Goal: Information Seeking & Learning: Learn about a topic

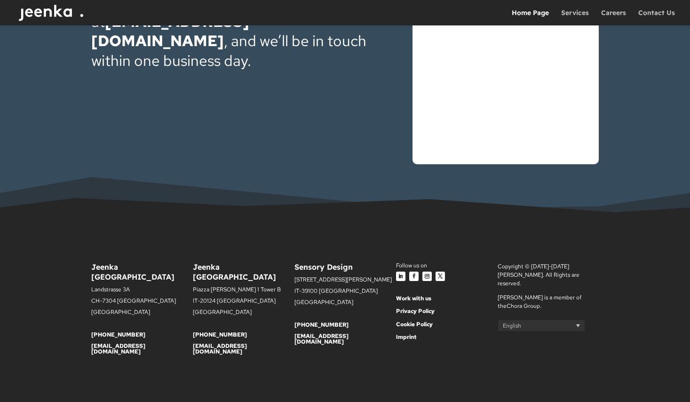
scroll to position [3022, 0]
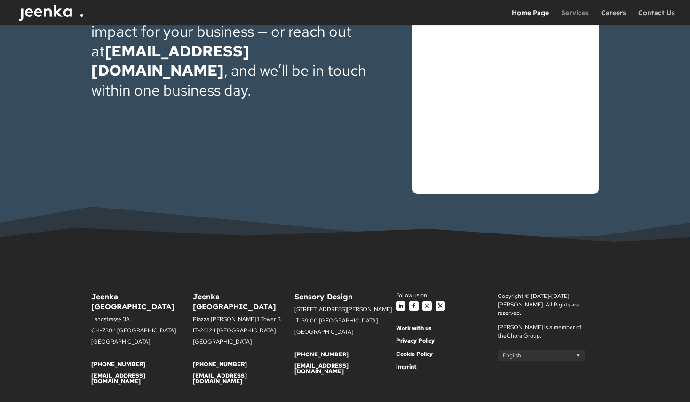
click at [574, 14] on link "Services" at bounding box center [575, 17] width 28 height 16
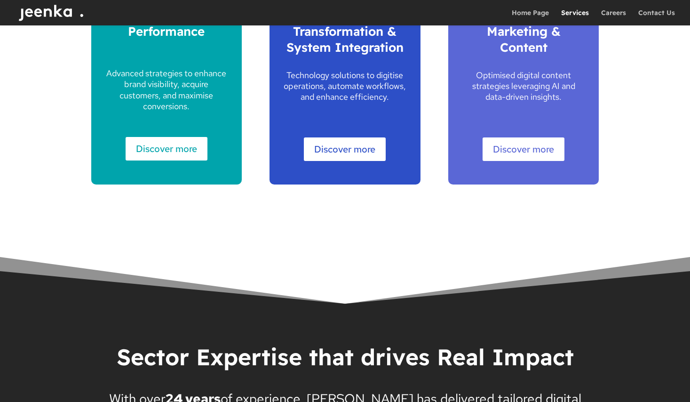
scroll to position [652, 0]
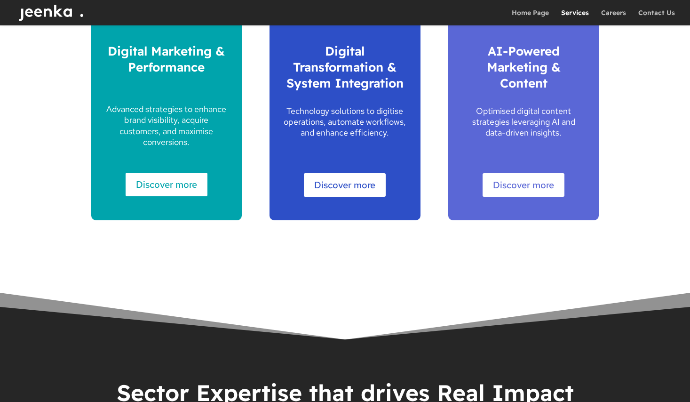
click at [166, 178] on link "Discover more" at bounding box center [167, 185] width 82 height 24
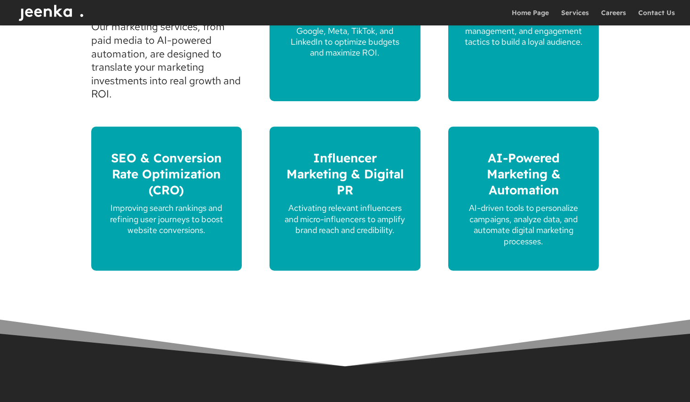
click at [336, 159] on span "Influencer Marketing & Digital PR" at bounding box center [344, 174] width 117 height 48
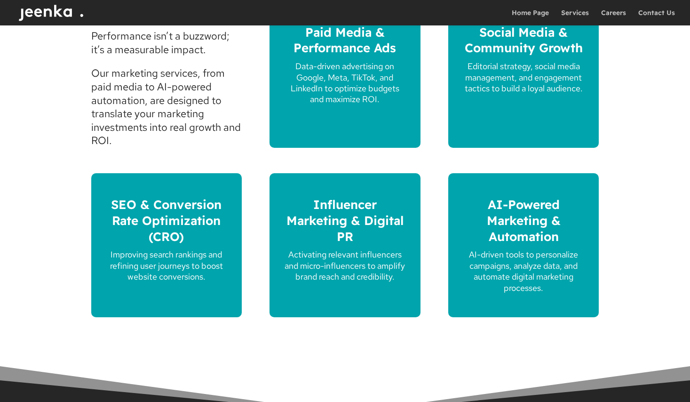
scroll to position [579, 0]
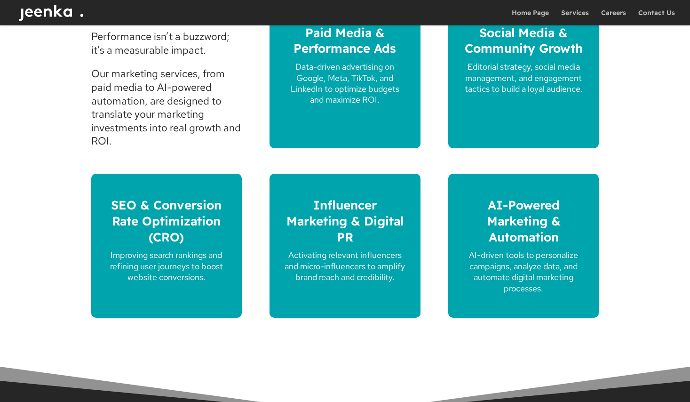
click at [190, 221] on span "SEO & Conversion Rate Optimization (CRO)" at bounding box center [166, 221] width 111 height 48
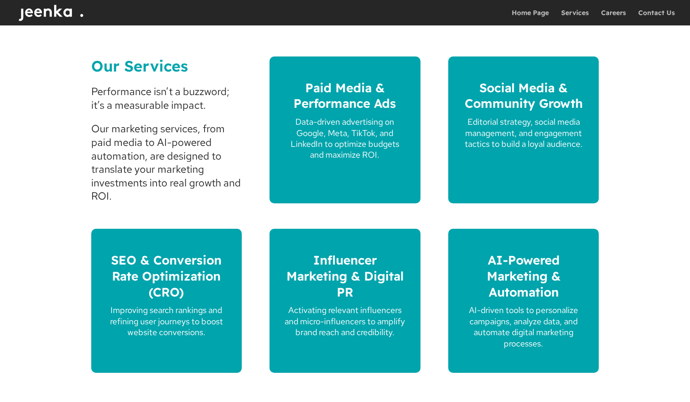
scroll to position [513, 0]
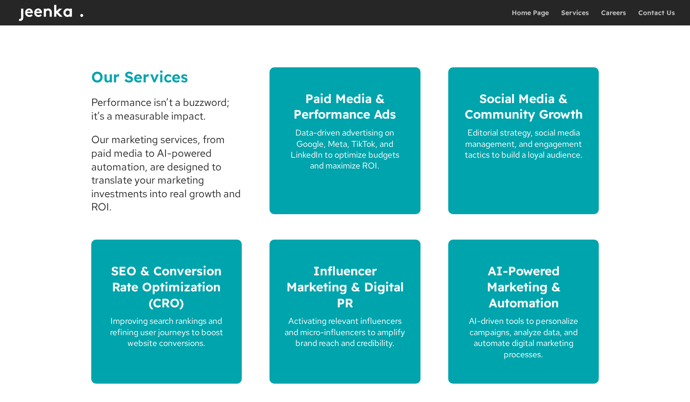
click at [484, 114] on span "Social Media & Community Growth" at bounding box center [524, 107] width 118 height 32
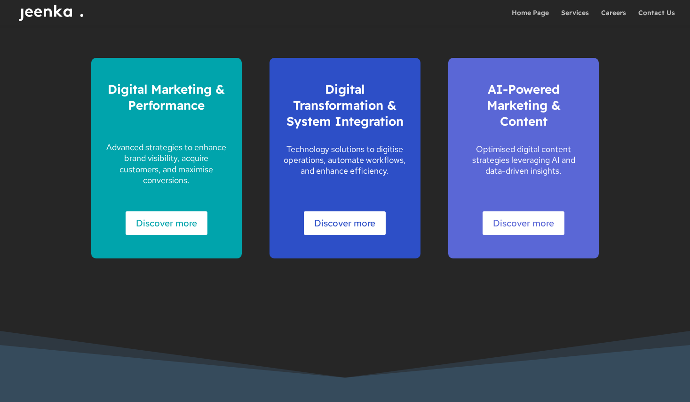
scroll to position [1156, 0]
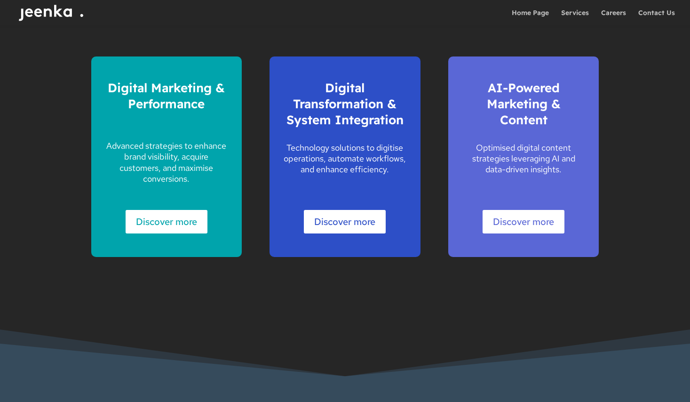
click at [357, 216] on link "Discover more" at bounding box center [345, 222] width 82 height 24
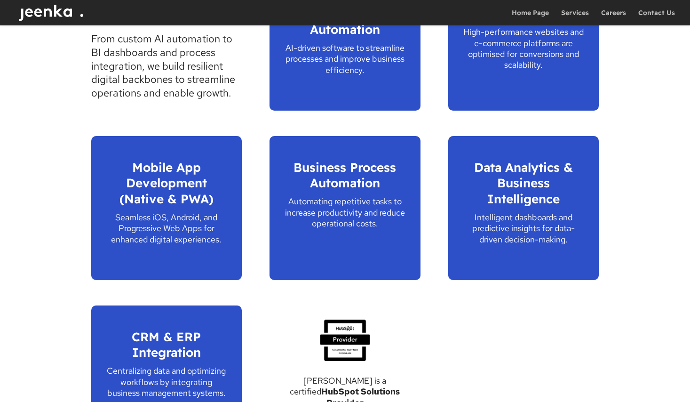
scroll to position [594, 0]
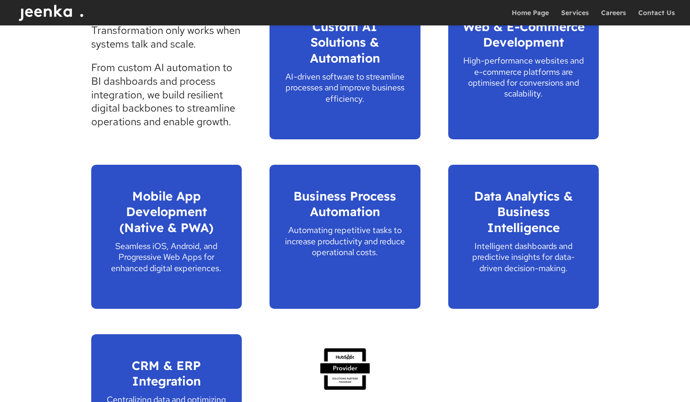
scroll to position [698, 0]
